Goal: Find specific fact: Find specific fact

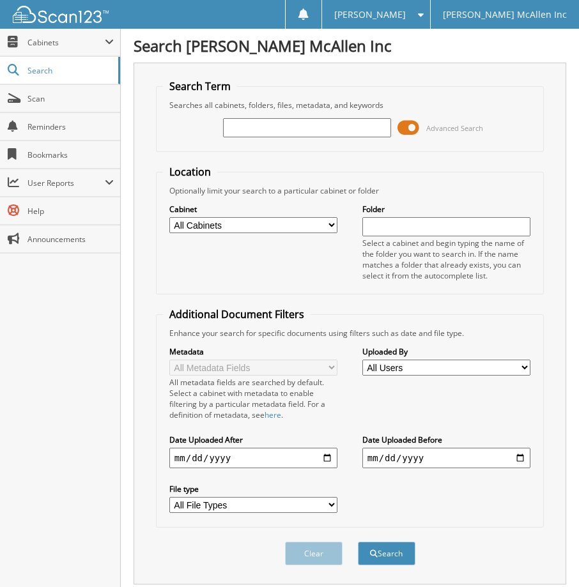
click at [290, 121] on input "text" at bounding box center [307, 127] width 168 height 19
drag, startPoint x: 323, startPoint y: 126, endPoint x: 378, endPoint y: 139, distance: 57.2
click at [323, 126] on input "text" at bounding box center [307, 127] width 168 height 19
type input "NRE03699"
click at [358, 542] on button "Search" at bounding box center [386, 554] width 57 height 24
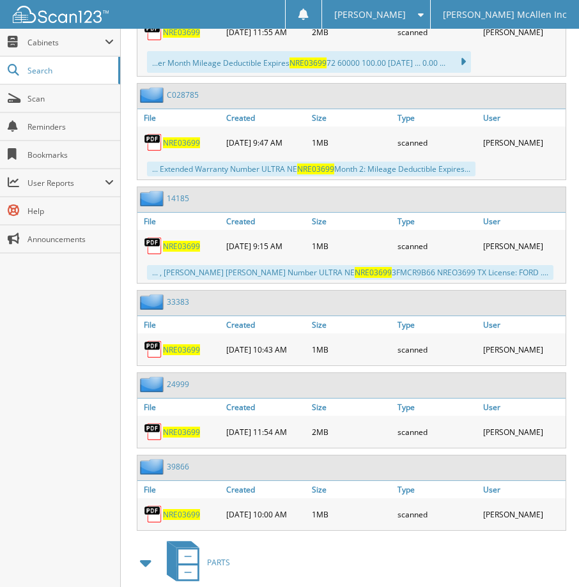
scroll to position [894, 0]
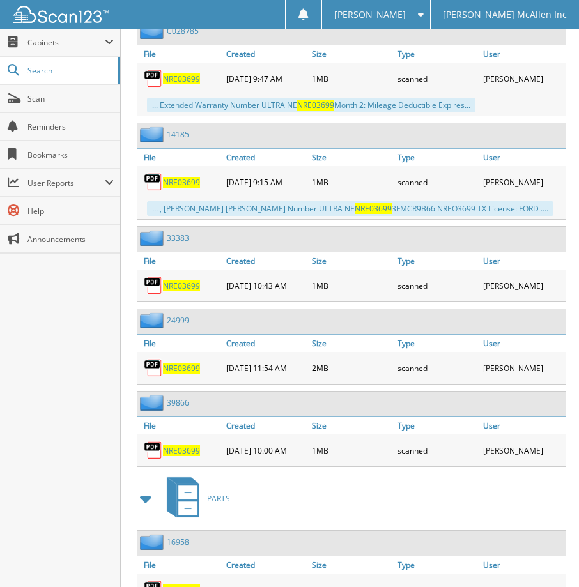
click at [191, 452] on span "NRE03699" at bounding box center [181, 450] width 37 height 11
